Goal: Task Accomplishment & Management: Complete application form

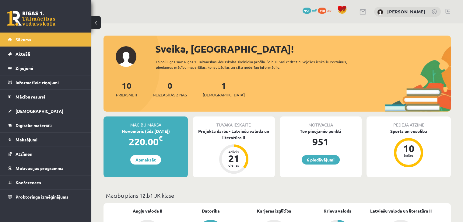
click at [66, 39] on link "Sākums" at bounding box center [46, 40] width 76 height 14
click at [53, 42] on link "Sākums" at bounding box center [46, 40] width 76 height 14
click at [333, 159] on link "6 piedāvājumi" at bounding box center [321, 159] width 38 height 9
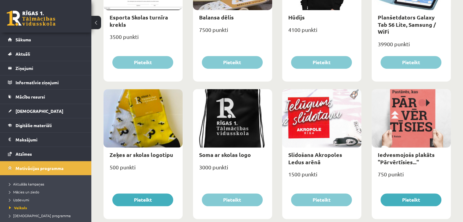
scroll to position [428, 0]
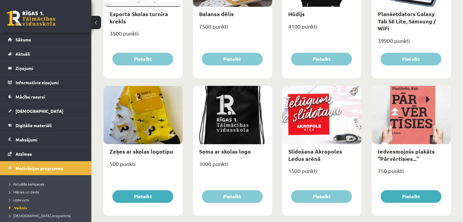
click at [322, 122] on div at bounding box center [321, 115] width 79 height 59
click at [312, 158] on link "Slidošana Akropoles Ledus arēnā" at bounding box center [316, 155] width 54 height 14
type input "*"
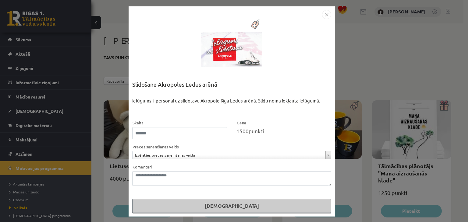
click at [324, 15] on img "Close" at bounding box center [326, 14] width 9 height 9
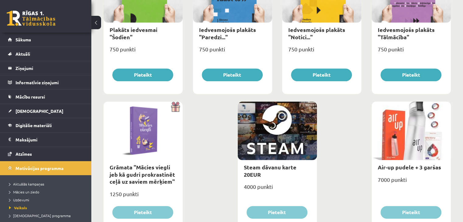
scroll to position [709, 0]
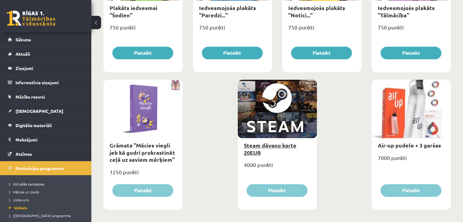
click at [279, 147] on link "Steam dāvanu karte 20EUR" at bounding box center [270, 149] width 53 height 14
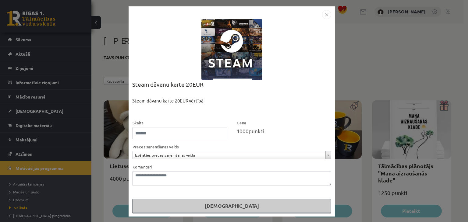
click at [325, 13] on img "Close" at bounding box center [326, 14] width 9 height 9
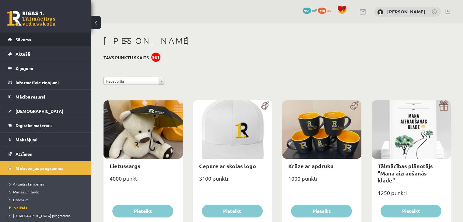
click at [33, 35] on link "Sākums" at bounding box center [46, 40] width 76 height 14
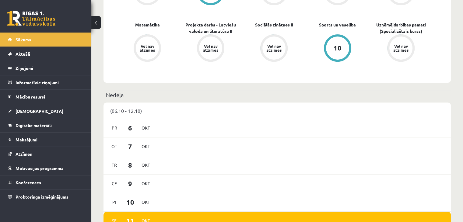
scroll to position [219, 0]
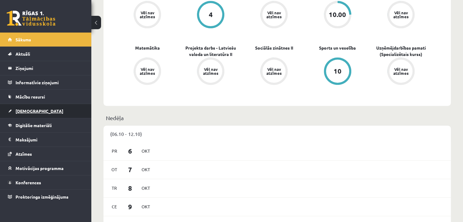
click at [38, 112] on link "[DEMOGRAPHIC_DATA]" at bounding box center [46, 111] width 76 height 14
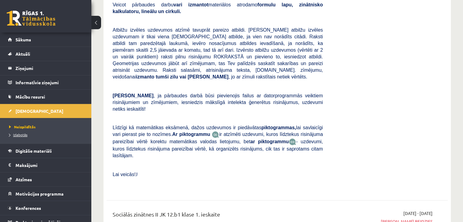
click at [22, 134] on span "Izlabotās" at bounding box center [18, 135] width 18 height 5
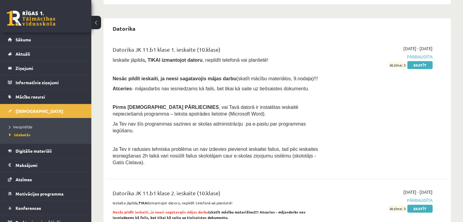
scroll to position [7, 0]
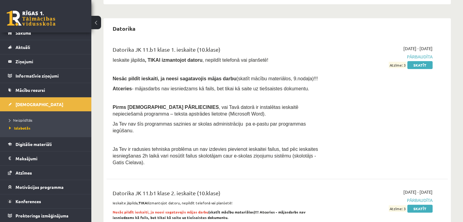
click at [385, 109] on div "2024-12-10 - 2024-12-15 Pārbaudīta Atzīme: 3 Skatīt" at bounding box center [383, 107] width 110 height 124
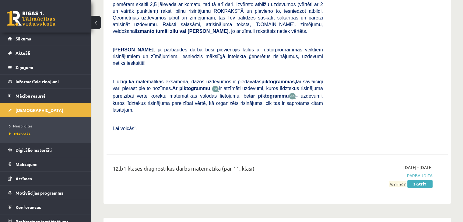
scroll to position [0, 0]
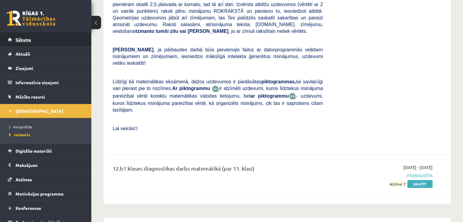
click at [64, 41] on link "Sākums" at bounding box center [46, 40] width 76 height 14
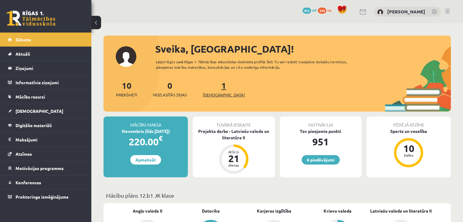
click at [215, 86] on link "1 Ieskaites" at bounding box center [224, 89] width 42 height 18
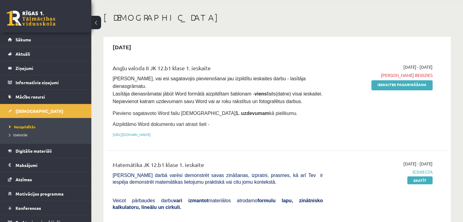
scroll to position [12, 0]
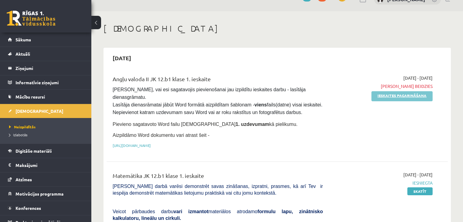
click at [392, 96] on link "Ieskaites pagarināšana" at bounding box center [402, 96] width 61 height 10
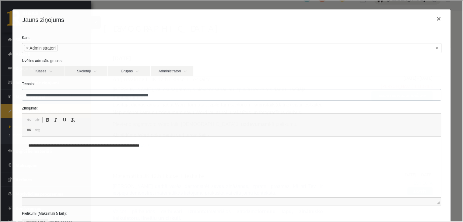
scroll to position [0, 0]
click at [172, 143] on p "**********" at bounding box center [229, 146] width 403 height 6
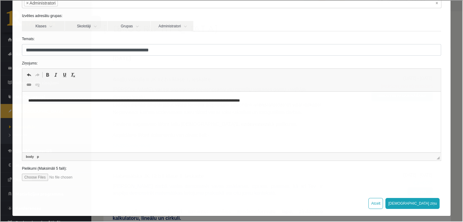
scroll to position [48, 0]
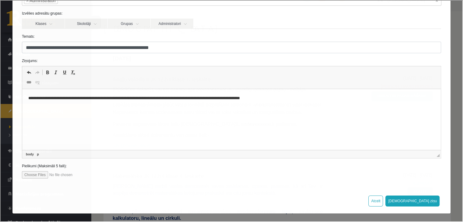
drag, startPoint x: 461, startPoint y: 115, endPoint x: 468, endPoint y: 173, distance: 58.9
click at [427, 202] on button "Sūtīt ziņu" at bounding box center [412, 200] width 54 height 11
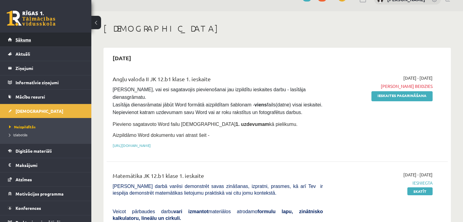
click at [52, 46] on link "Sākums" at bounding box center [46, 40] width 76 height 14
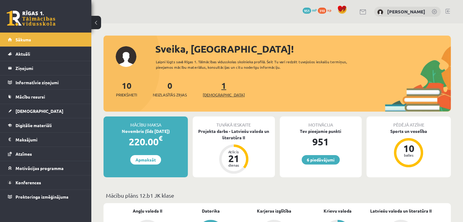
click at [216, 89] on link "1 Ieskaites" at bounding box center [224, 89] width 42 height 18
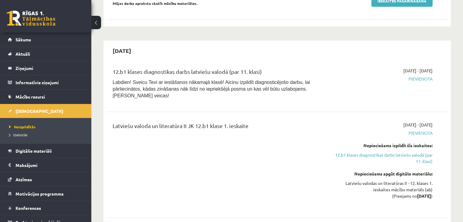
scroll to position [451, 0]
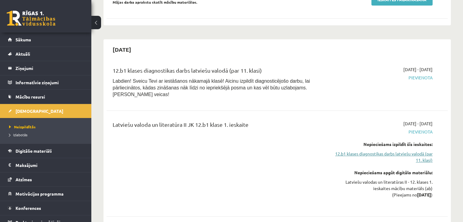
click at [420, 151] on link "12.b1 klases diagnostikas darbs latviešu valodā (par 11. klasi)" at bounding box center [382, 157] width 101 height 13
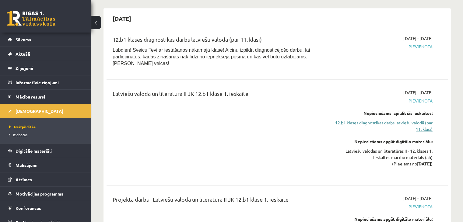
click at [421, 120] on link "12.b1 klases diagnostikas darbs latviešu valodā (par 11. klasi)" at bounding box center [382, 126] width 101 height 13
click at [425, 120] on link "12.b1 klases diagnostikas darbs latviešu valodā (par 11. klasi)" at bounding box center [382, 126] width 101 height 13
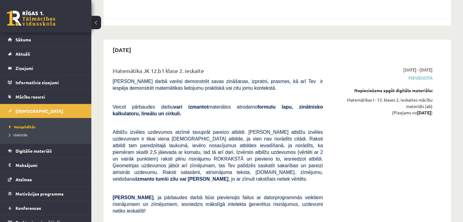
scroll to position [787, 0]
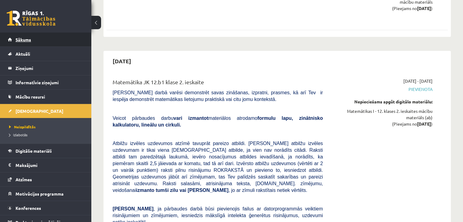
click at [64, 40] on link "Sākums" at bounding box center [46, 40] width 76 height 14
